Goal: Task Accomplishment & Management: Use online tool/utility

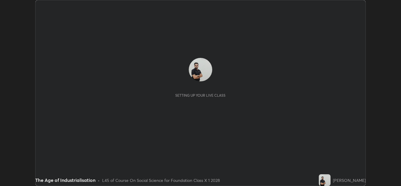
scroll to position [186, 401]
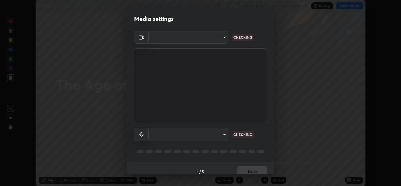
type input "a5fd4db2a2ff04be9e75800ceec395402009cfa99126b0c31c67d7c87717ec82"
click at [223, 136] on body "Erase all The Age of Industrialisation Recording WAS SCHEDULED TO START AT 6:30…" at bounding box center [200, 93] width 401 height 186
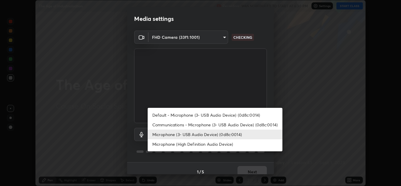
click at [232, 125] on li "Communications - Microphone (3- USB Audio Device) (0d8c:0014)" at bounding box center [215, 125] width 135 height 10
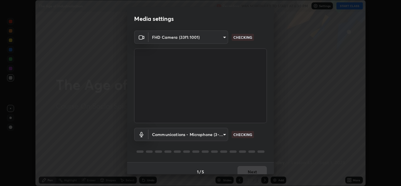
click at [222, 136] on body "Erase all The Age of Industrialisation Recording WAS SCHEDULED TO START AT 6:30…" at bounding box center [200, 93] width 401 height 186
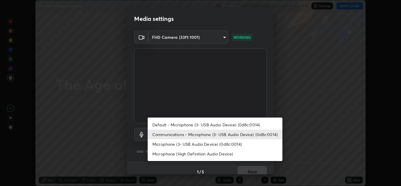
click at [231, 143] on li "Microphone (3- USB Audio Device) (0d8c:0014)" at bounding box center [215, 144] width 135 height 10
type input "010278bcf6f6fe2335e46870fc527c1cf643bdd5c5f90064c40b35460970871c"
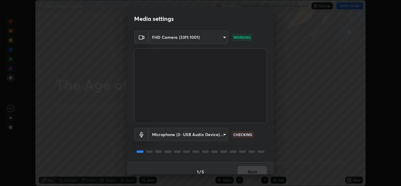
scroll to position [7, 0]
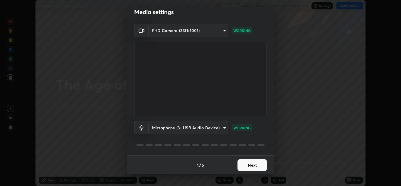
click at [253, 165] on button "Next" at bounding box center [252, 165] width 29 height 12
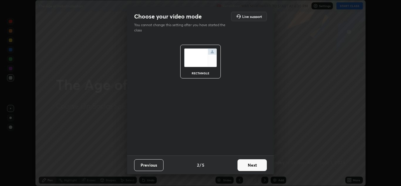
click at [254, 164] on button "Next" at bounding box center [252, 165] width 29 height 12
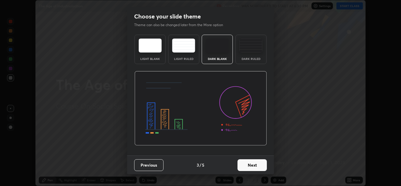
click at [254, 165] on button "Next" at bounding box center [252, 165] width 29 height 12
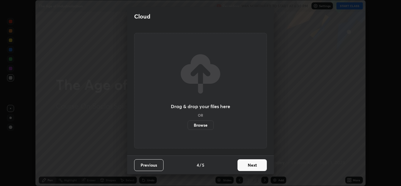
click at [253, 164] on button "Next" at bounding box center [252, 165] width 29 height 12
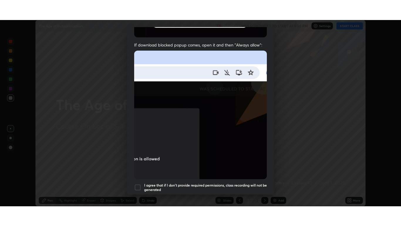
scroll to position [127, 0]
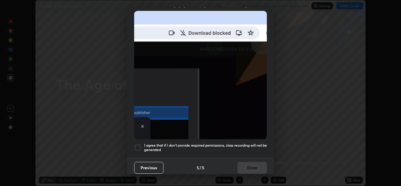
click at [139, 146] on div at bounding box center [137, 147] width 7 height 7
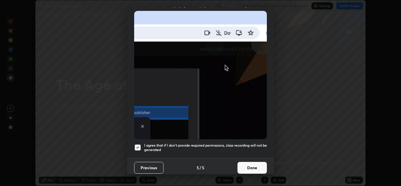
click at [251, 166] on button "Done" at bounding box center [252, 168] width 29 height 12
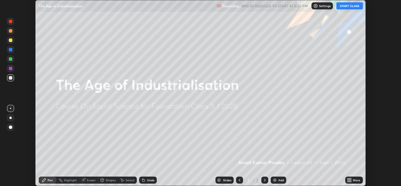
click at [266, 179] on icon at bounding box center [265, 180] width 5 height 5
click at [274, 181] on img at bounding box center [275, 180] width 5 height 5
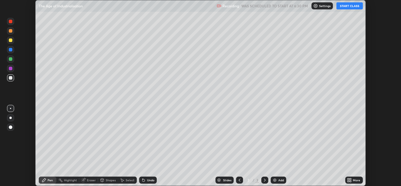
click at [351, 178] on icon at bounding box center [350, 178] width 1 height 1
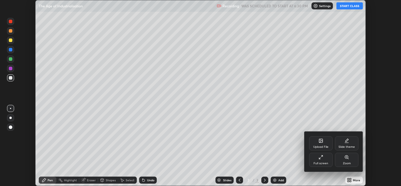
click at [319, 157] on icon at bounding box center [321, 157] width 5 height 5
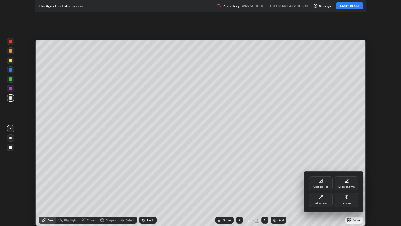
scroll to position [226, 401]
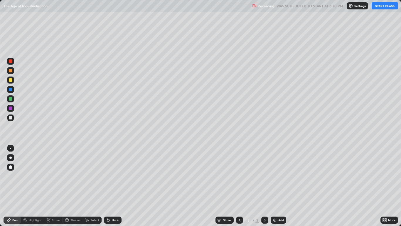
click at [382, 6] on button "START CLASS" at bounding box center [385, 5] width 26 height 7
click at [11, 62] on div at bounding box center [11, 61] width 4 height 4
click at [11, 99] on div at bounding box center [11, 99] width 4 height 4
click at [10, 167] on div at bounding box center [11, 167] width 4 height 4
click at [50, 186] on icon at bounding box center [48, 219] width 5 height 5
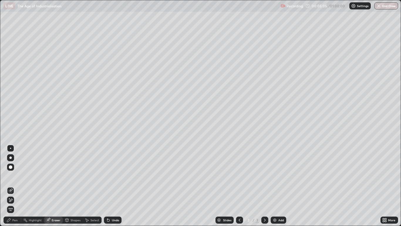
click at [9, 186] on icon at bounding box center [9, 198] width 1 height 1
click at [11, 186] on div "Pen" at bounding box center [13, 219] width 18 height 7
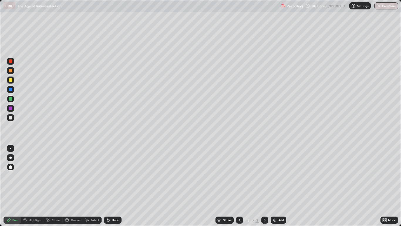
click at [51, 186] on div "Eraser" at bounding box center [53, 219] width 19 height 7
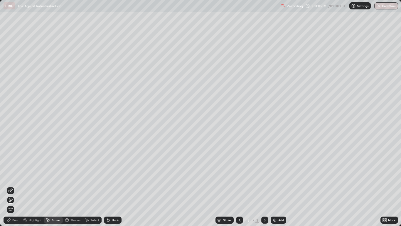
click at [10, 186] on icon at bounding box center [10, 199] width 5 height 5
click at [13, 186] on div "Pen" at bounding box center [14, 219] width 5 height 3
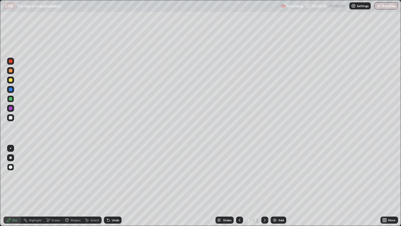
click at [52, 186] on div "Eraser" at bounding box center [56, 219] width 9 height 3
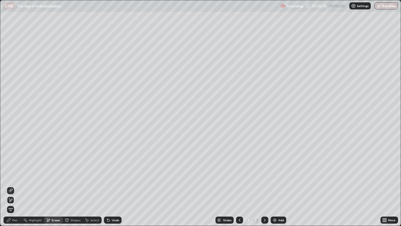
click at [10, 186] on icon at bounding box center [10, 199] width 5 height 5
click at [11, 186] on div "Pen" at bounding box center [13, 219] width 18 height 7
